Goal: Task Accomplishment & Management: Manage account settings

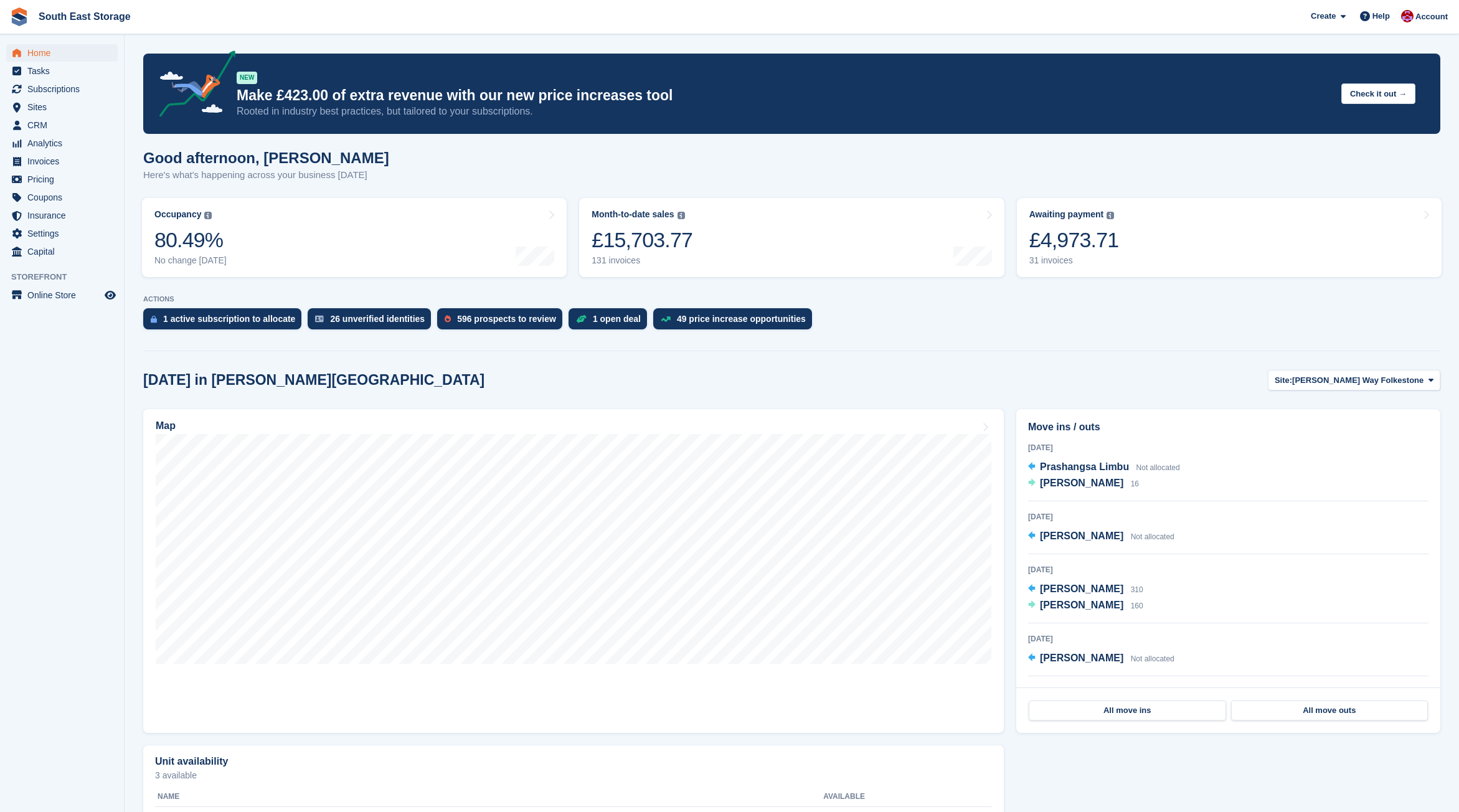
scroll to position [55, 0]
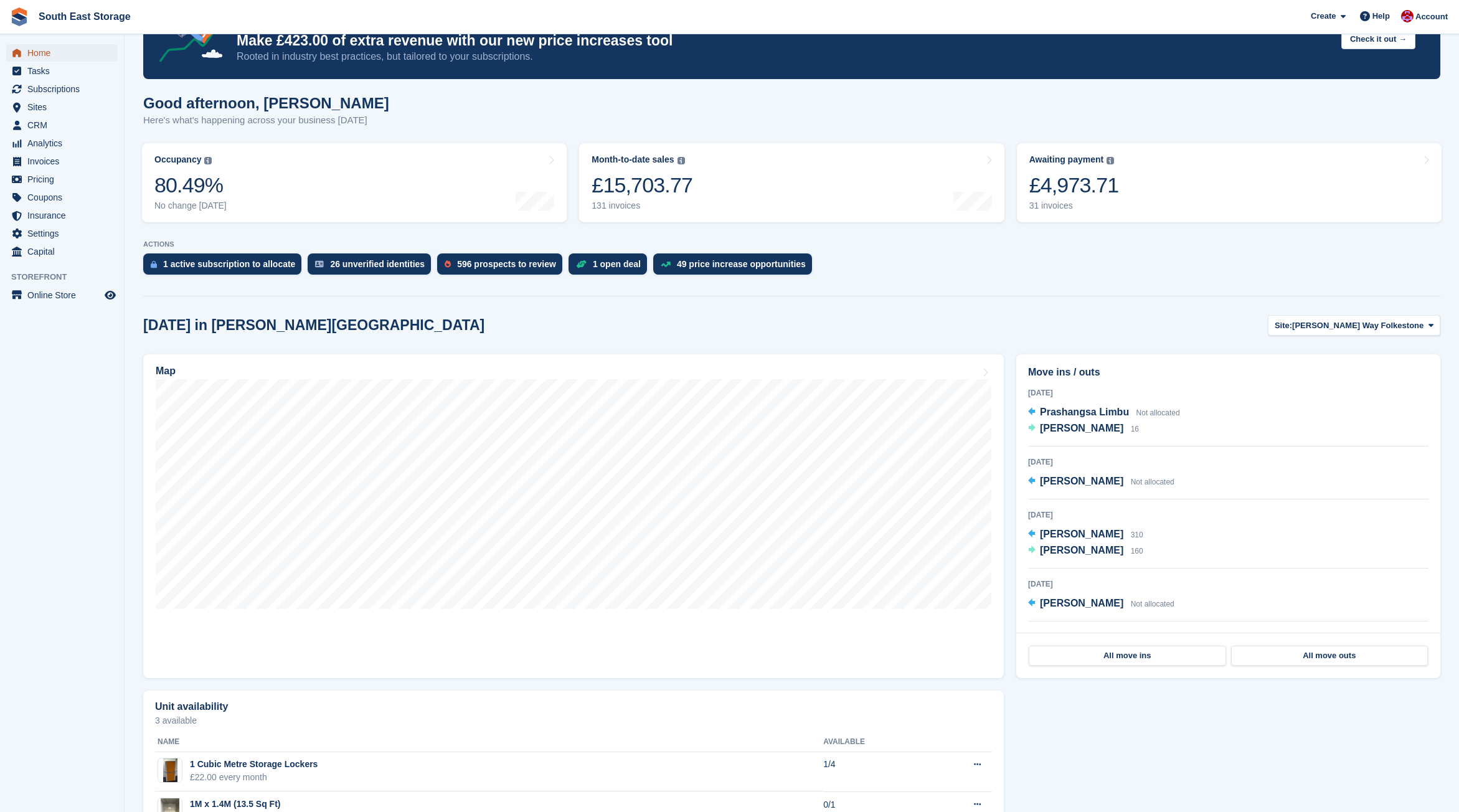
click at [34, 52] on span "Home" at bounding box center [64, 53] width 75 height 18
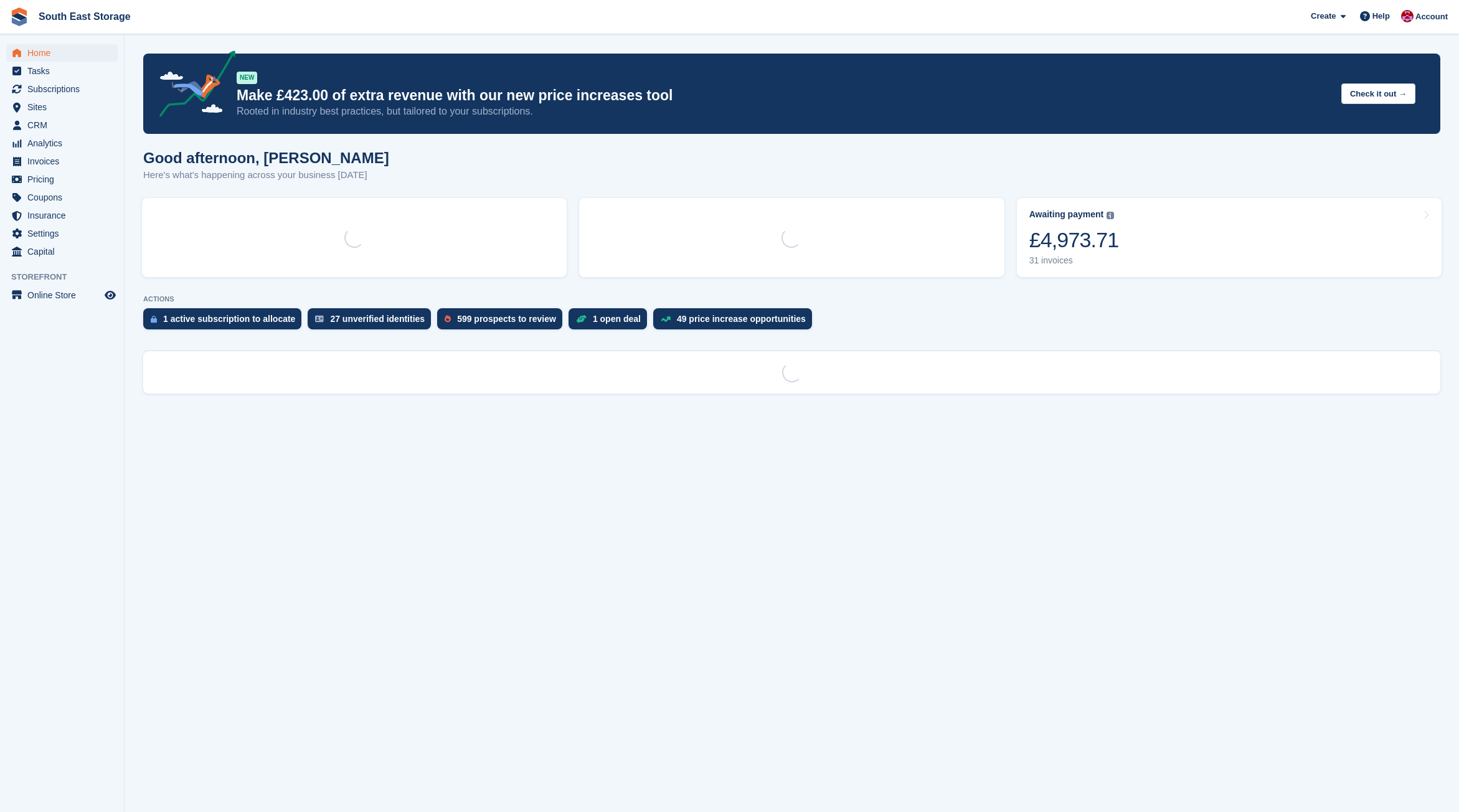
scroll to position [0, 0]
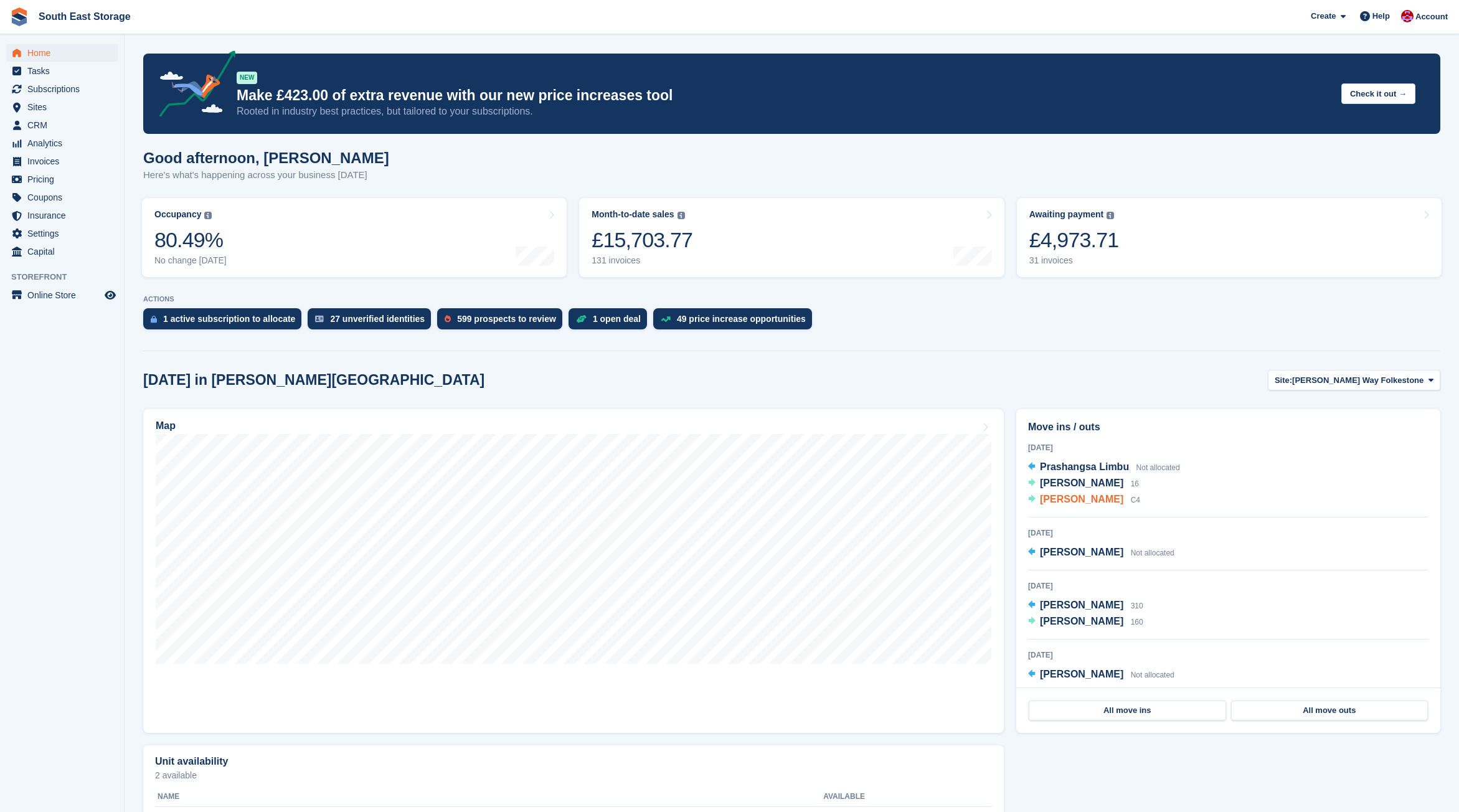
click at [1048, 501] on span "Mr Lewis berger" at bounding box center [1082, 498] width 84 height 10
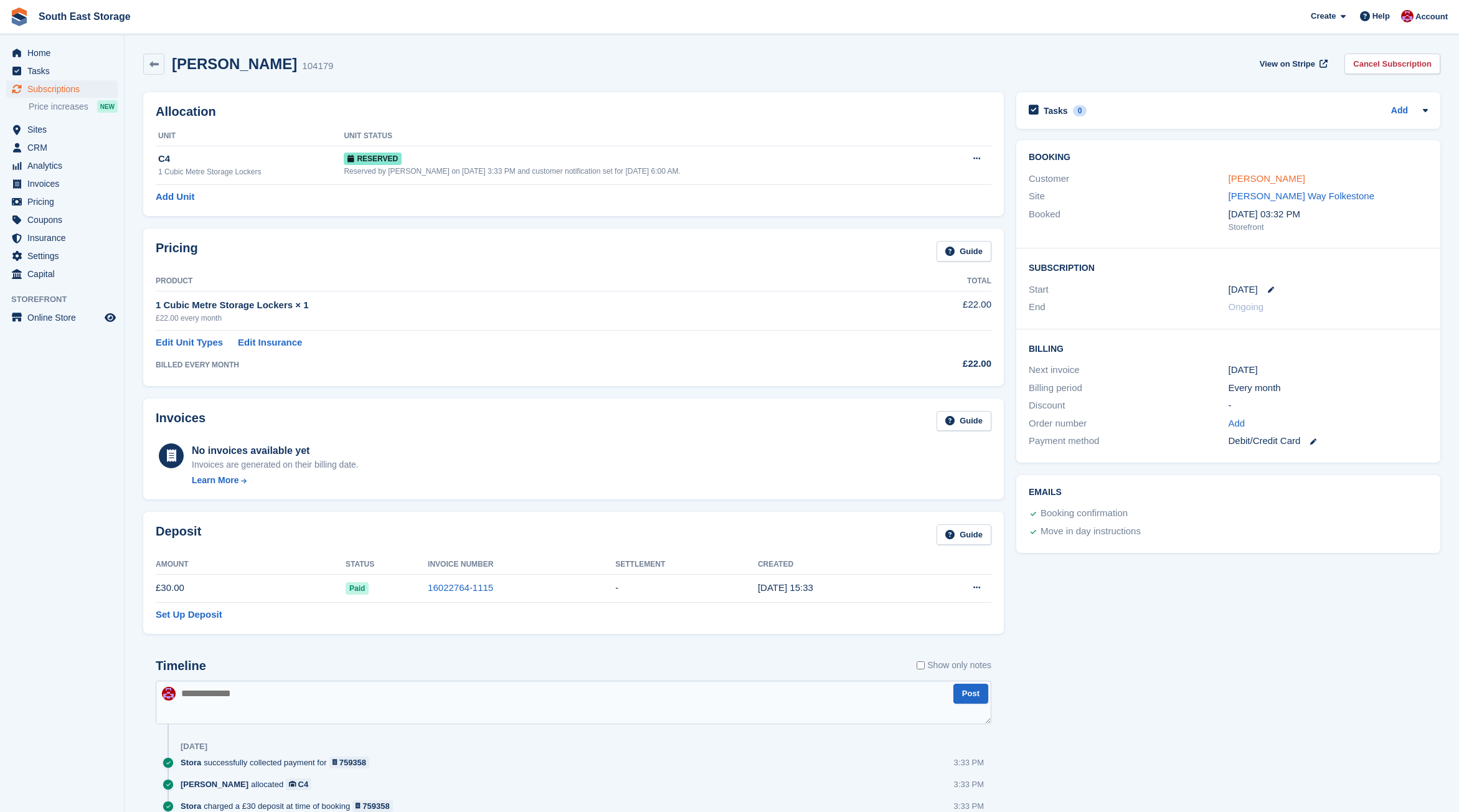
click at [1267, 181] on link "Mr Lewis berger" at bounding box center [1267, 178] width 77 height 10
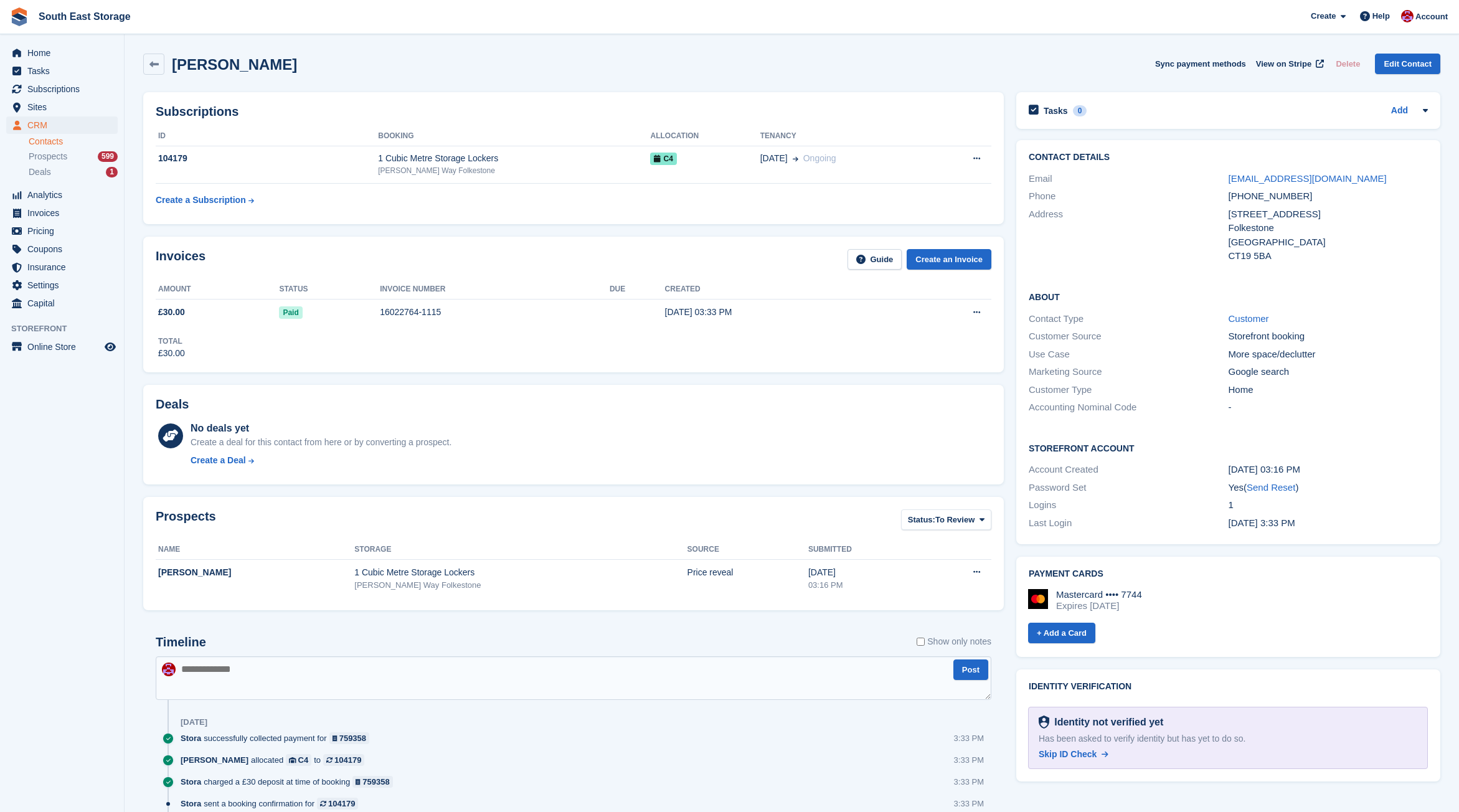
click at [1364, 177] on div "lewisberger1@outlook.com" at bounding box center [1329, 178] width 200 height 14
copy div "lewisberger1@outlook.com"
click at [1248, 179] on link "lewisberger1@outlook.com" at bounding box center [1308, 178] width 158 height 10
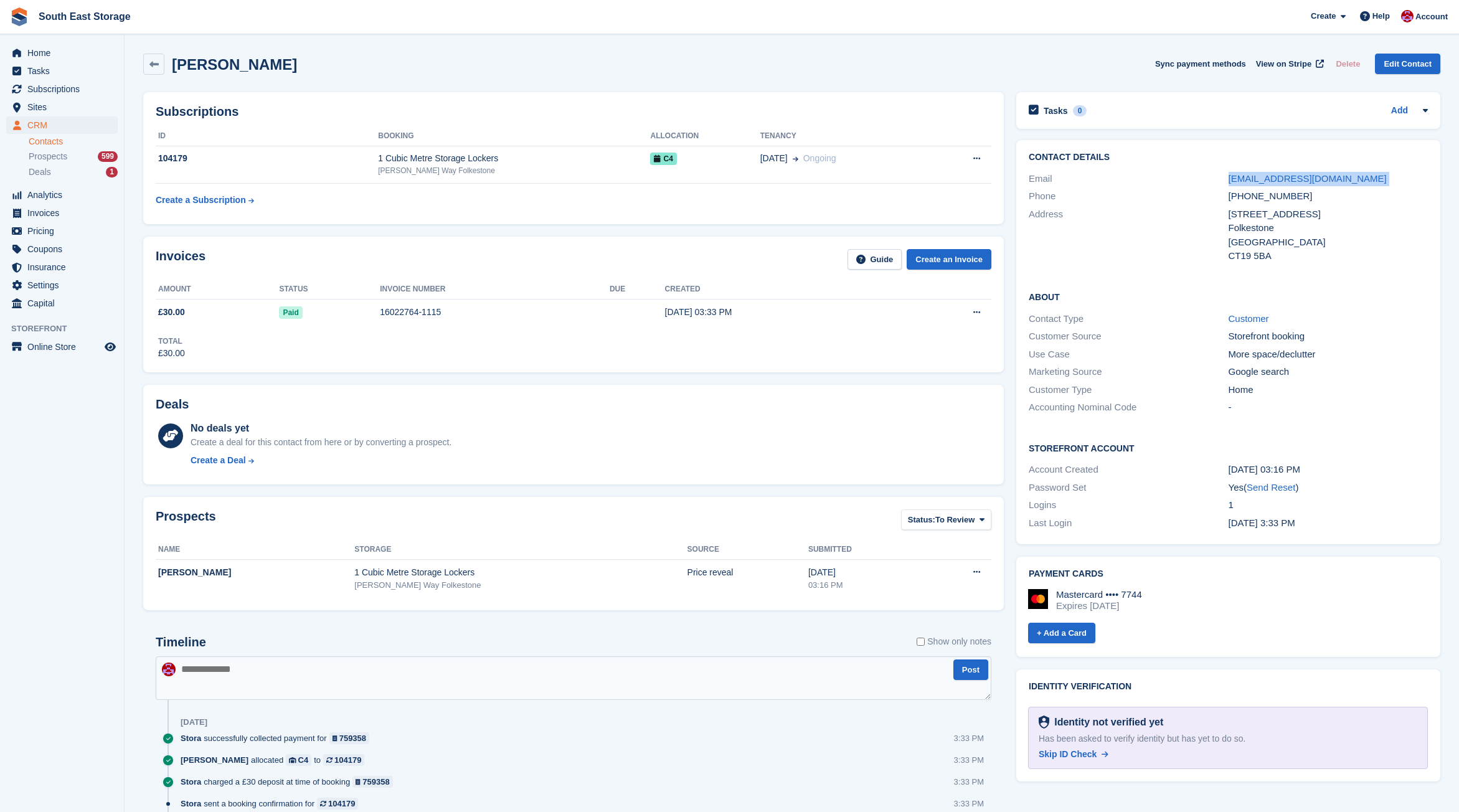
click at [1365, 172] on div "lewisberger1@outlook.com" at bounding box center [1329, 178] width 200 height 14
click at [38, 211] on span "Invoices" at bounding box center [64, 213] width 75 height 18
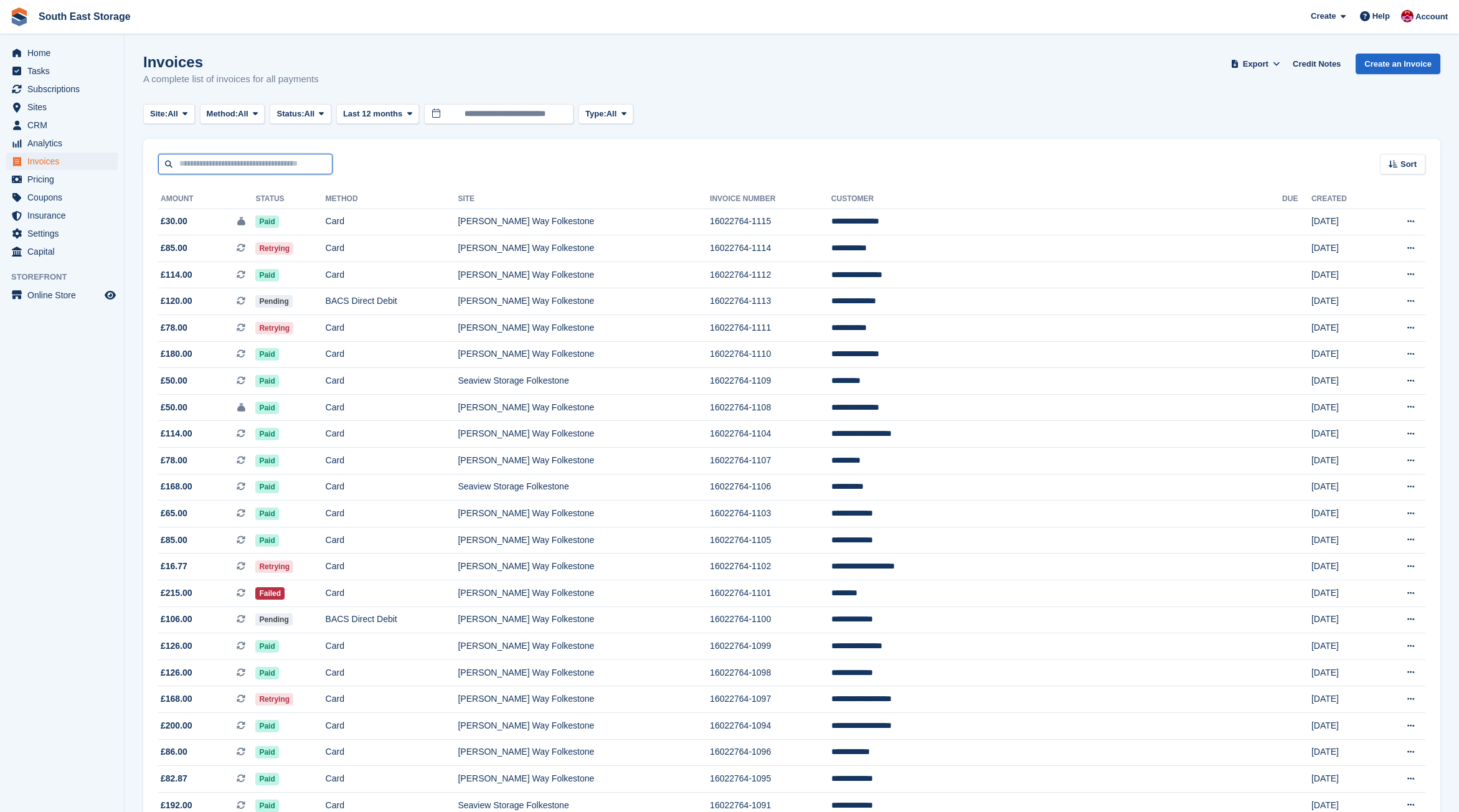
click at [223, 163] on input "text" at bounding box center [246, 164] width 175 height 21
paste input "**********"
type input "**********"
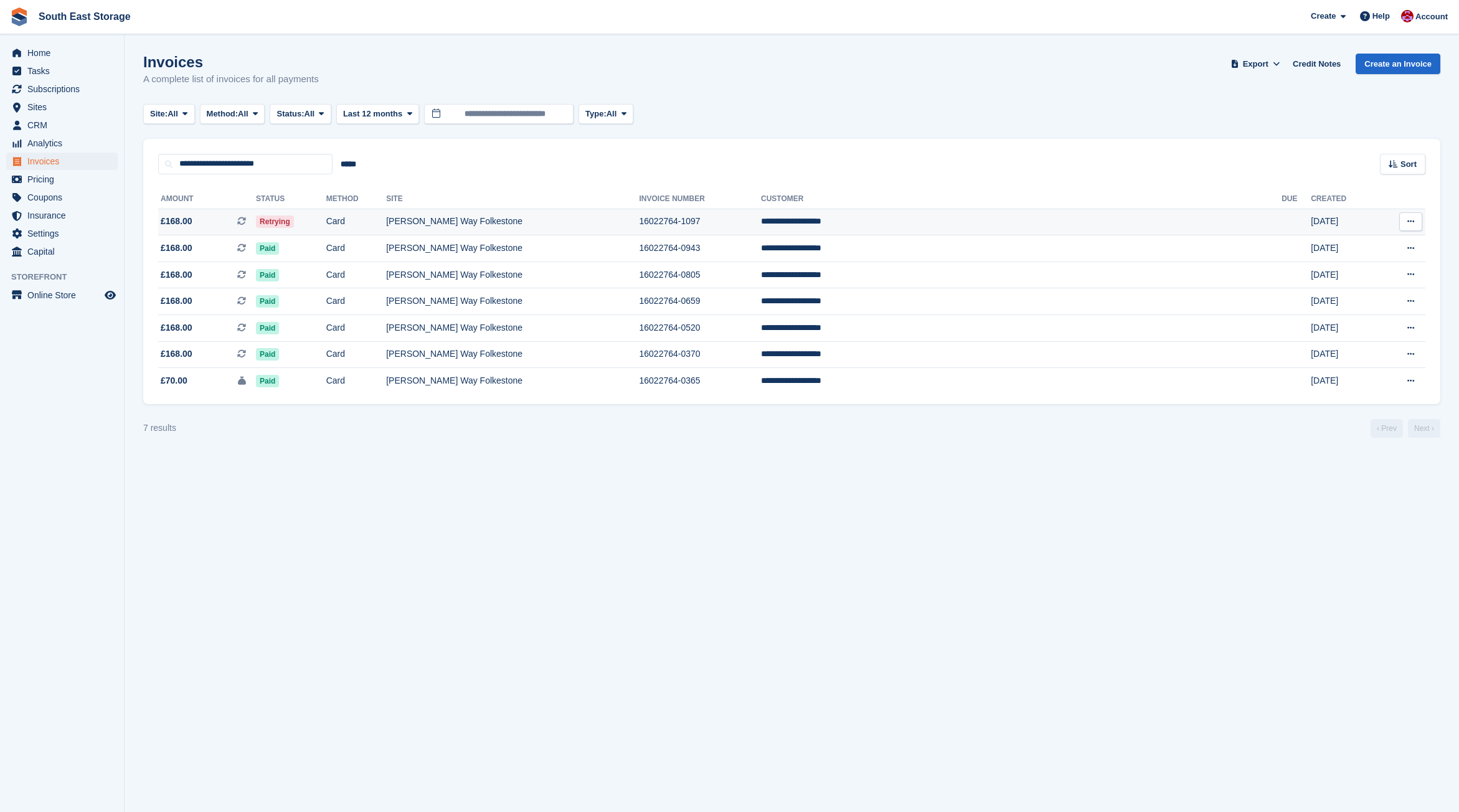
click at [550, 226] on td "[PERSON_NAME] Way Folkestone" at bounding box center [513, 222] width 253 height 27
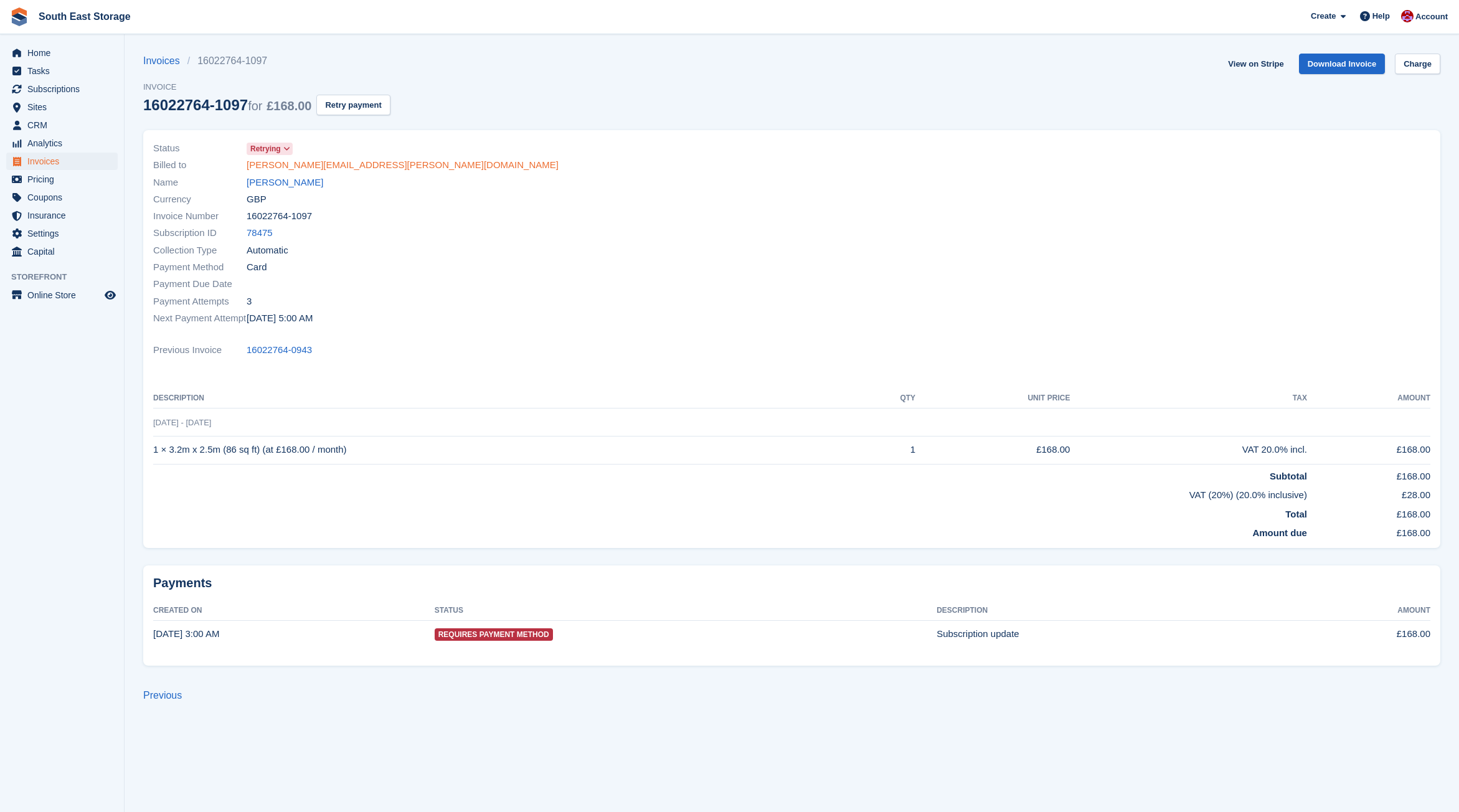
click at [346, 163] on link "[PERSON_NAME][EMAIL_ADDRESS][PERSON_NAME][DOMAIN_NAME]" at bounding box center [402, 165] width 312 height 14
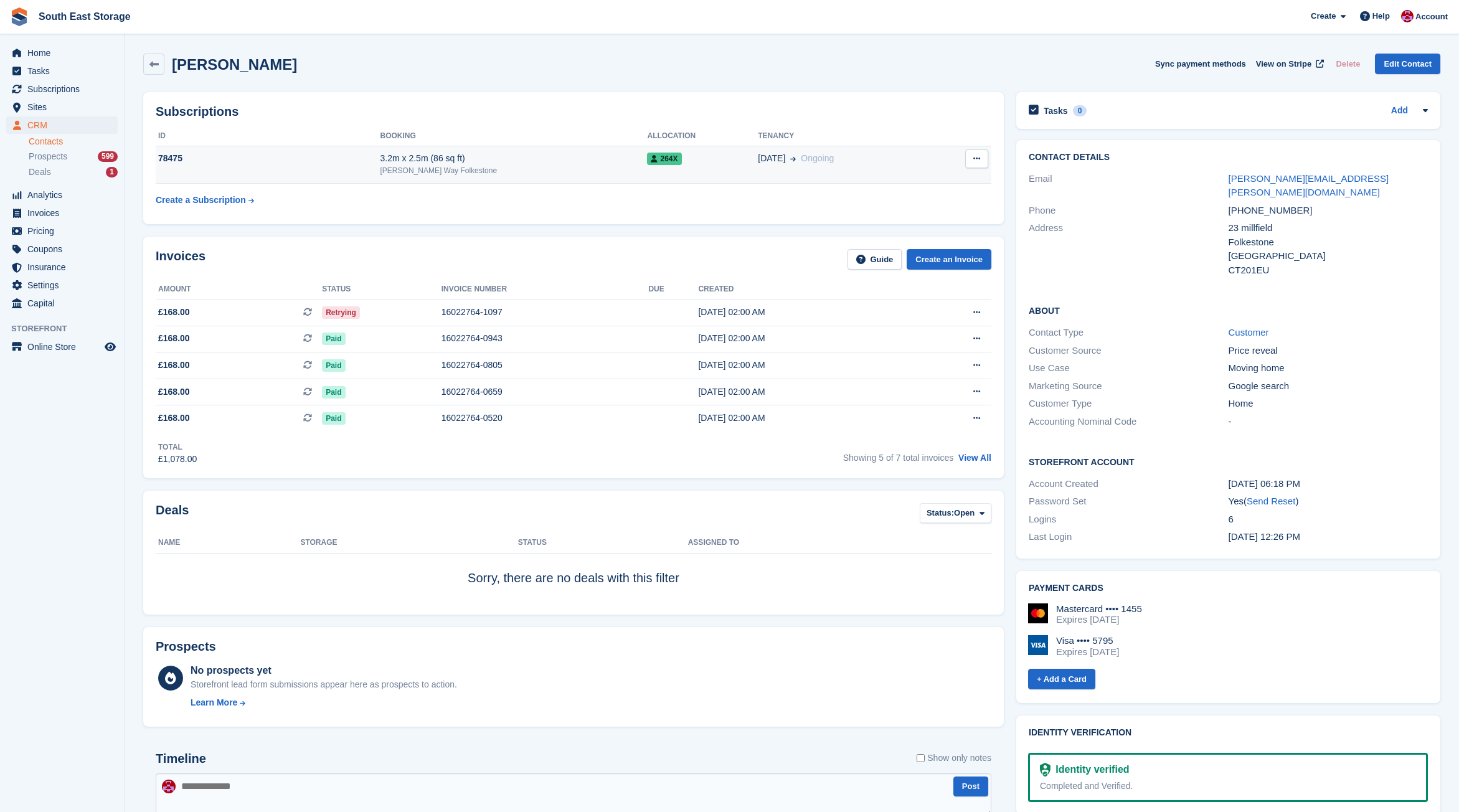
click at [974, 158] on icon at bounding box center [977, 158] width 7 height 8
click at [931, 183] on p "Cancel subscription" at bounding box center [929, 183] width 108 height 16
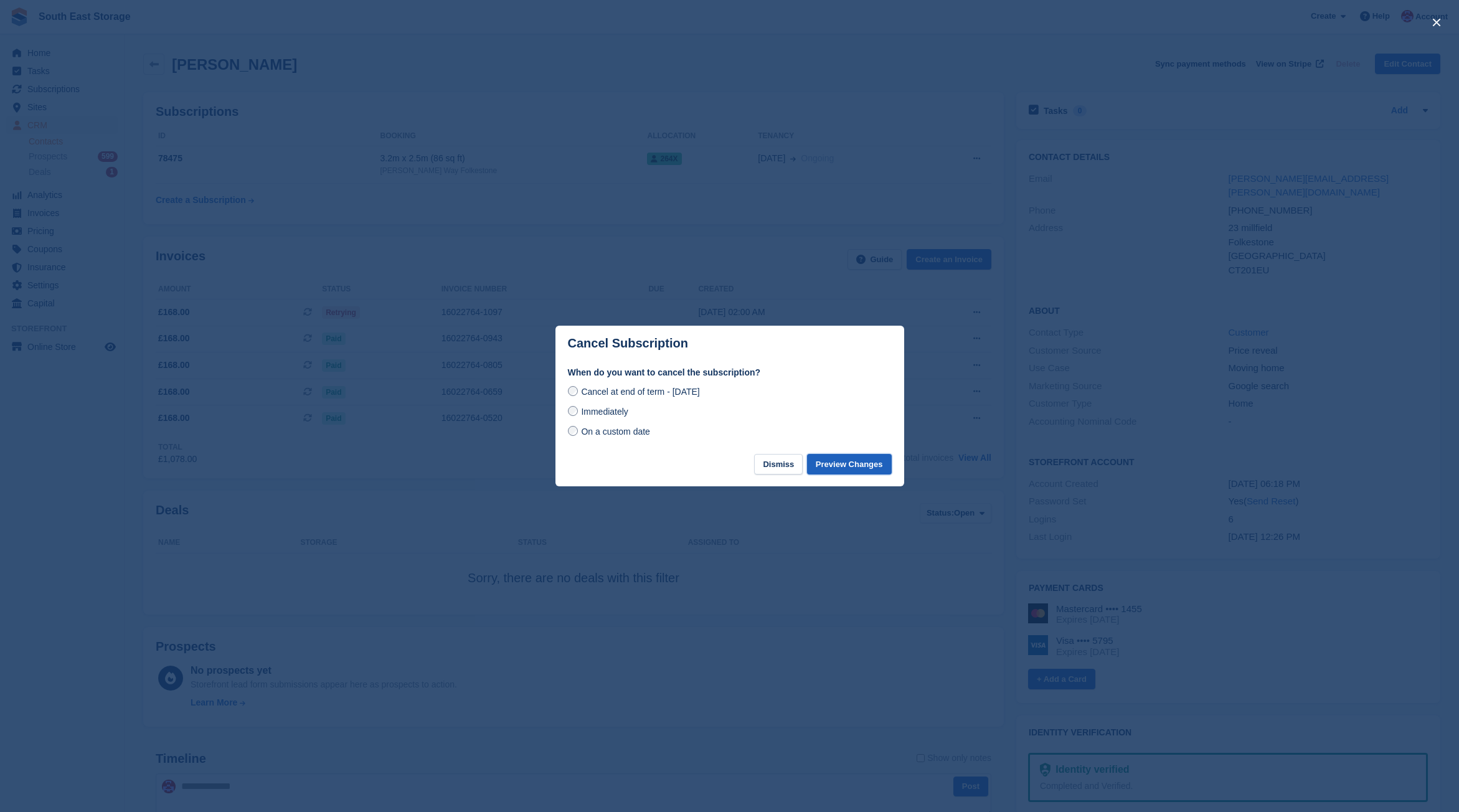
click at [847, 466] on button "Preview Changes" at bounding box center [849, 464] width 84 height 21
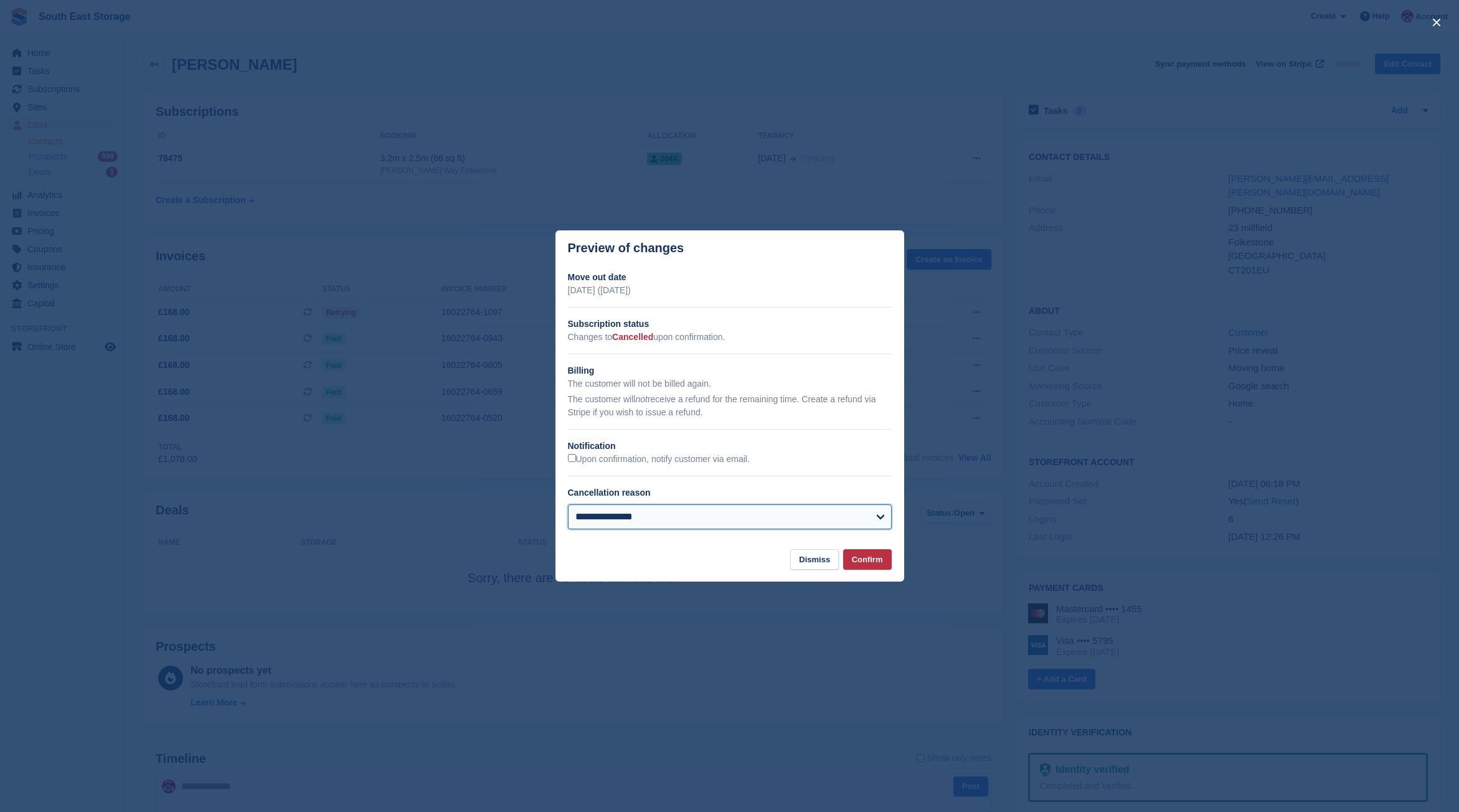
click at [875, 510] on select "**********" at bounding box center [730, 517] width 324 height 25
select select "**********"
click at [568, 504] on select "**********" at bounding box center [730, 517] width 324 height 25
click at [858, 560] on button "Confirm" at bounding box center [868, 559] width 49 height 21
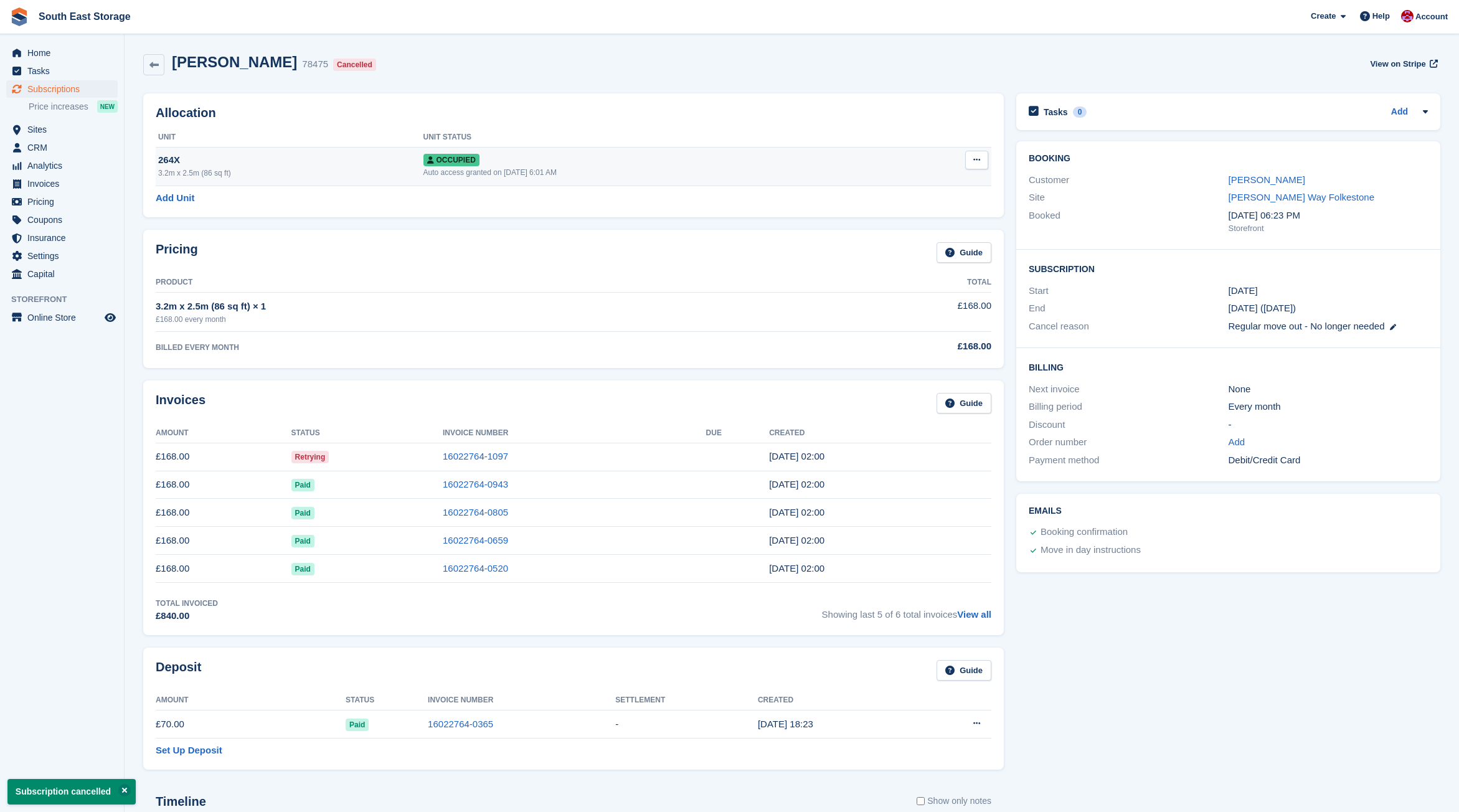
click at [974, 160] on icon at bounding box center [977, 159] width 7 height 8
click at [909, 229] on p "Deallocate" at bounding box center [929, 227] width 108 height 16
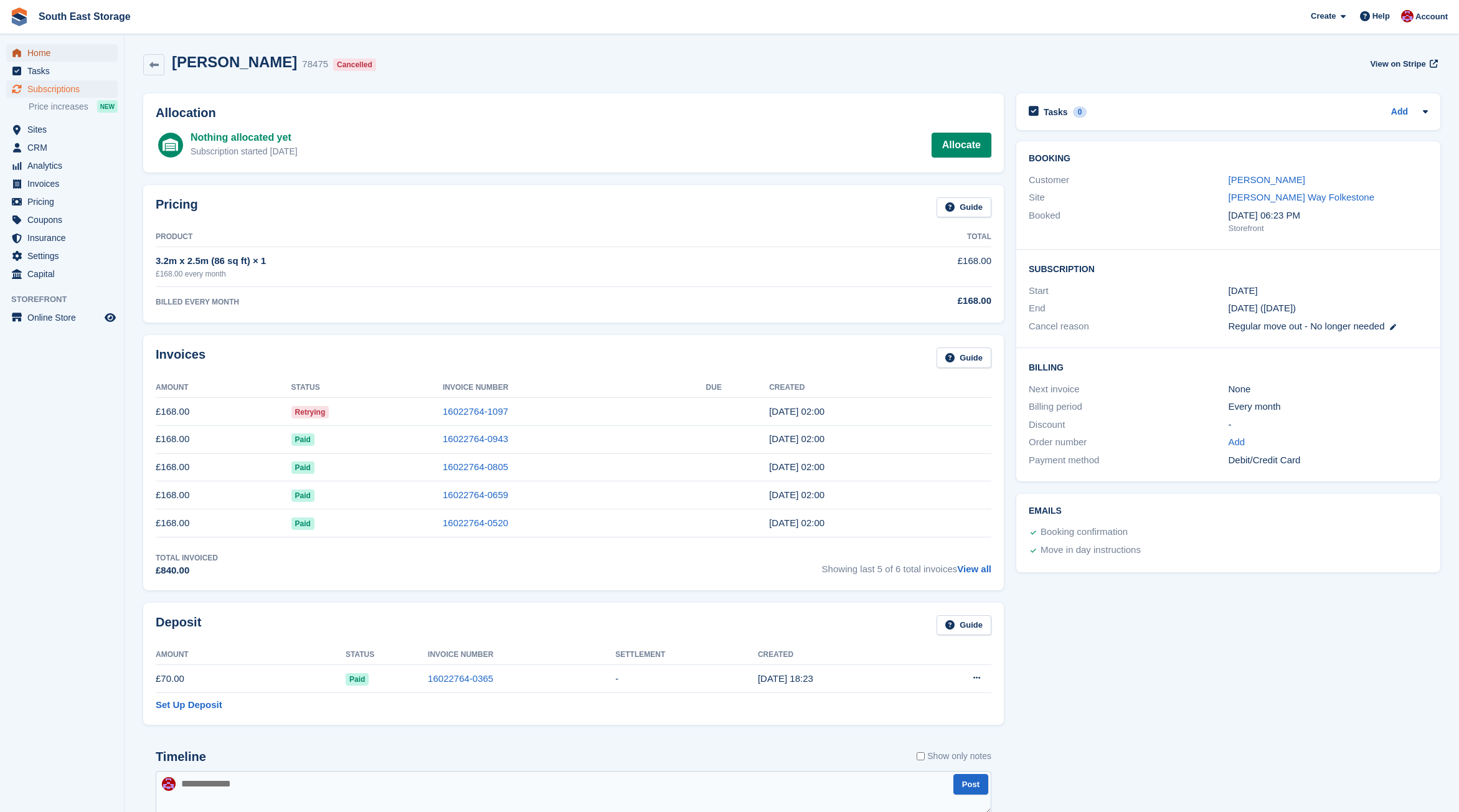
click at [34, 54] on span "Home" at bounding box center [64, 53] width 75 height 18
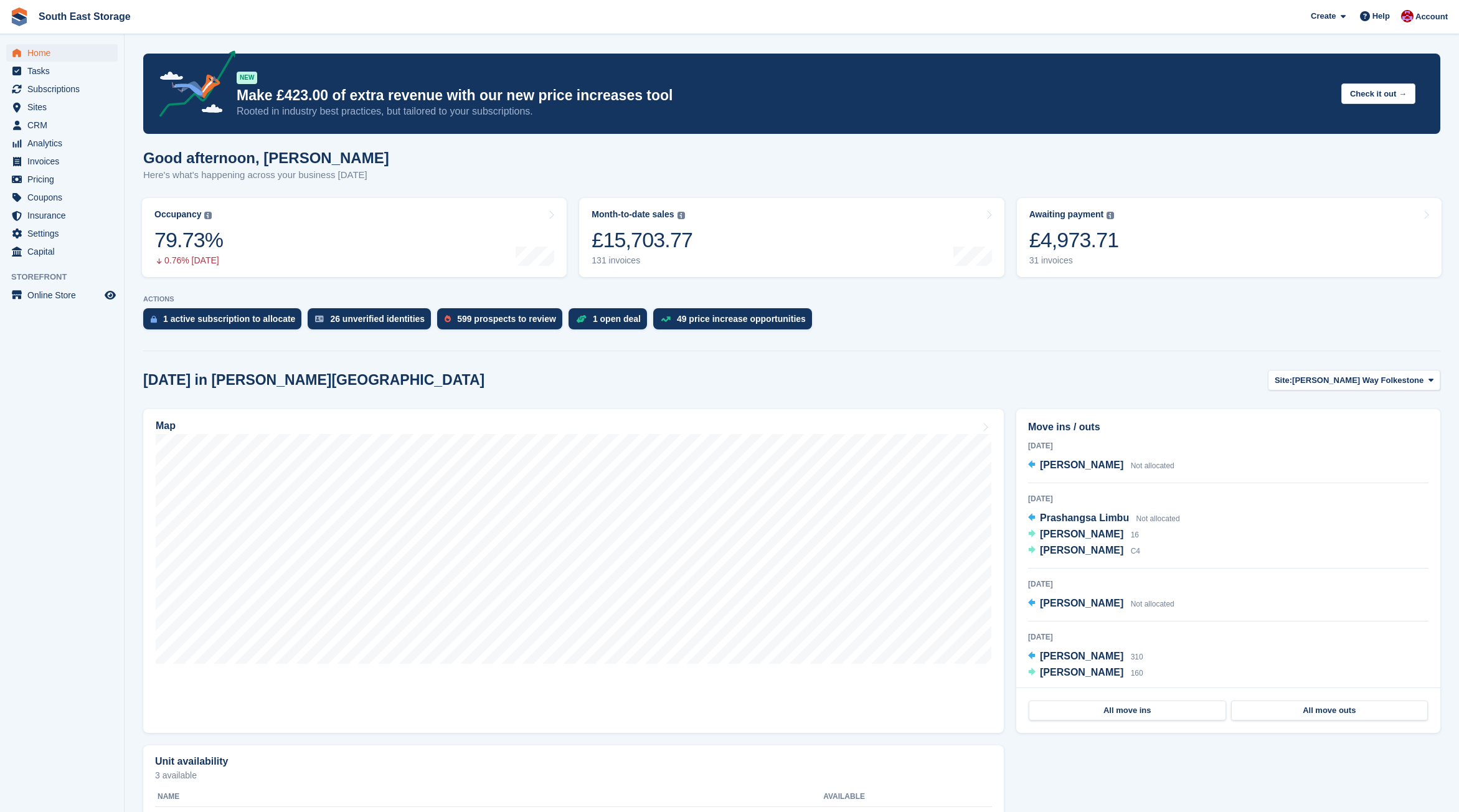
scroll to position [2, 0]
